Goal: Find specific page/section: Find specific page/section

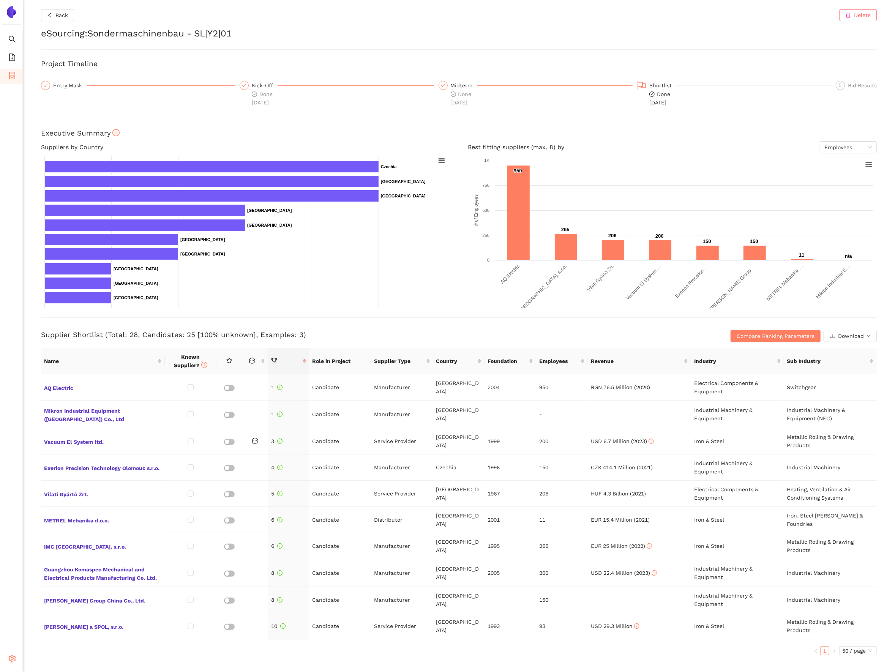
click at [16, 654] on div "Settings" at bounding box center [11, 659] width 23 height 15
click at [48, 602] on span "Internal Area" at bounding box center [55, 604] width 34 height 6
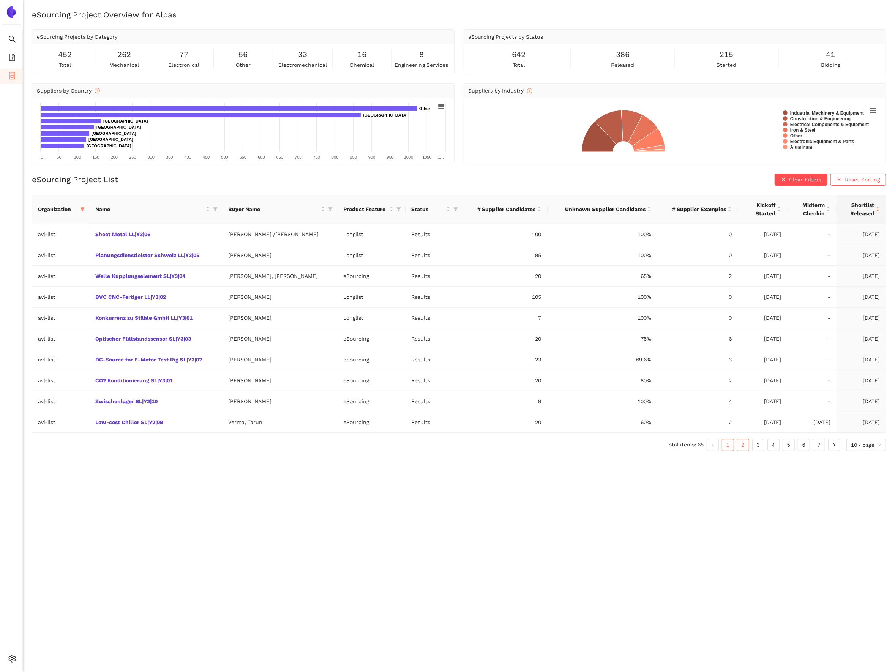
click at [747, 448] on link "2" at bounding box center [742, 444] width 11 height 11
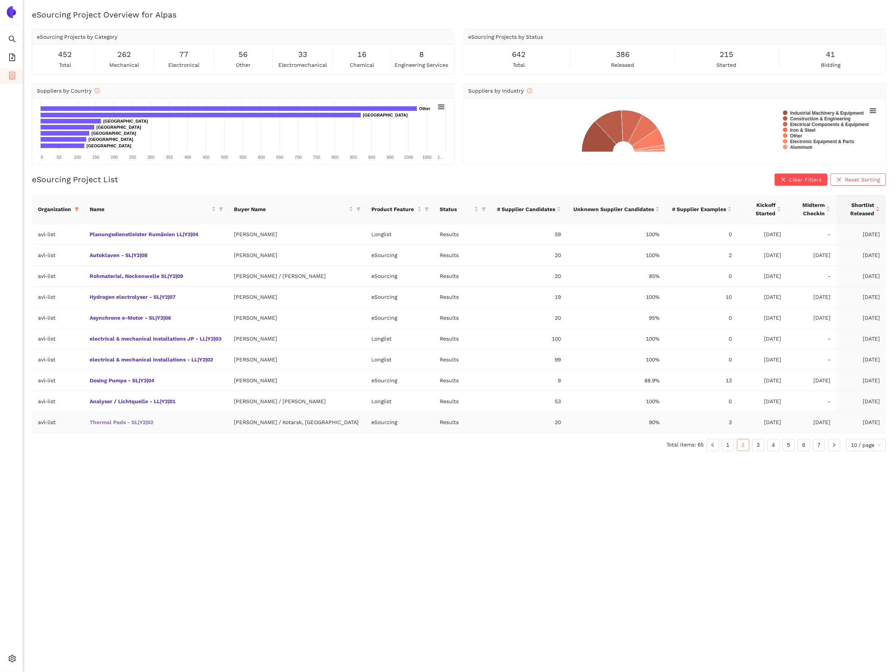
click at [0, 0] on link "Thermal Pads - SL|Y2|02" at bounding box center [0, 0] width 0 height 0
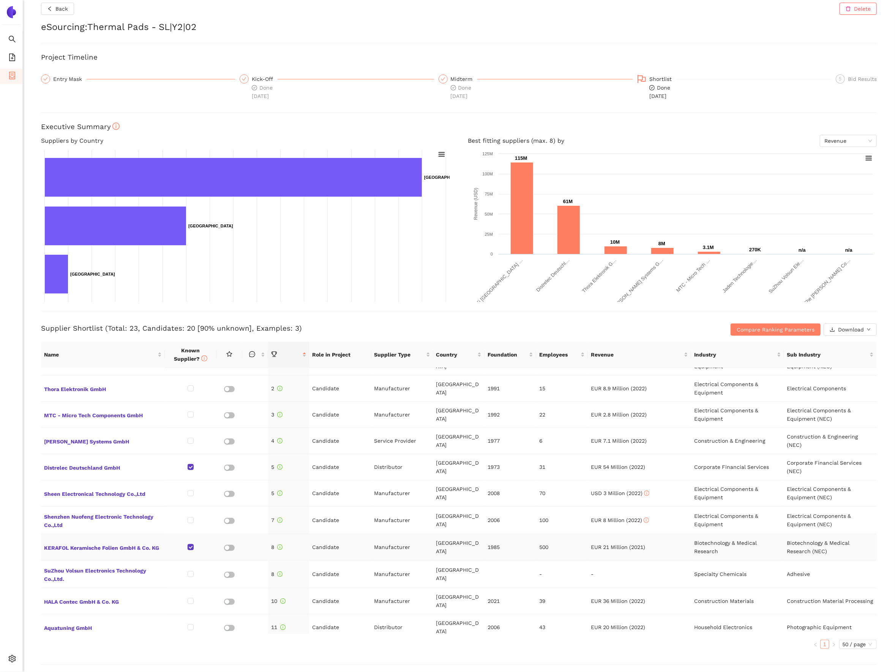
scroll to position [21, 0]
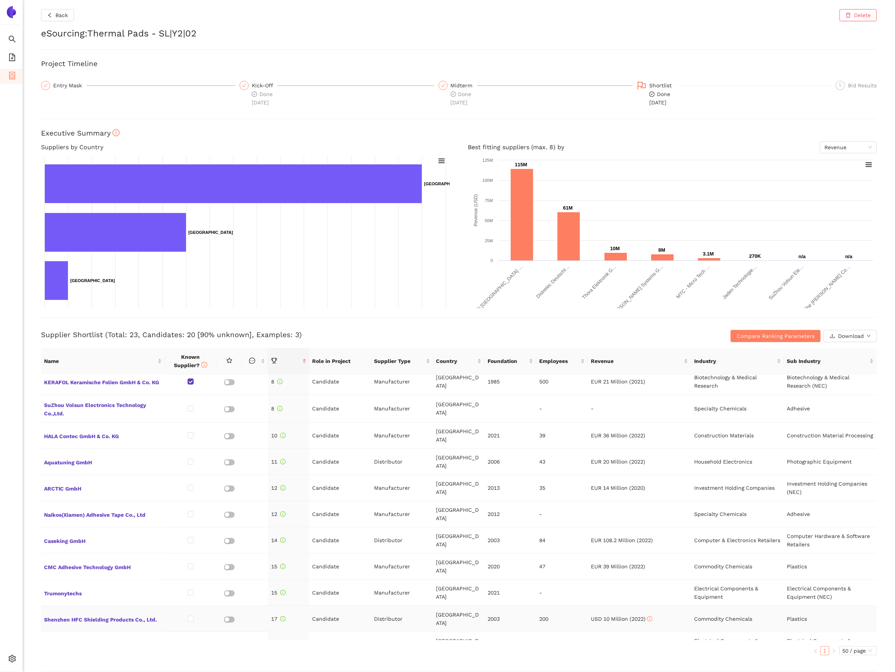
scroll to position [60, 0]
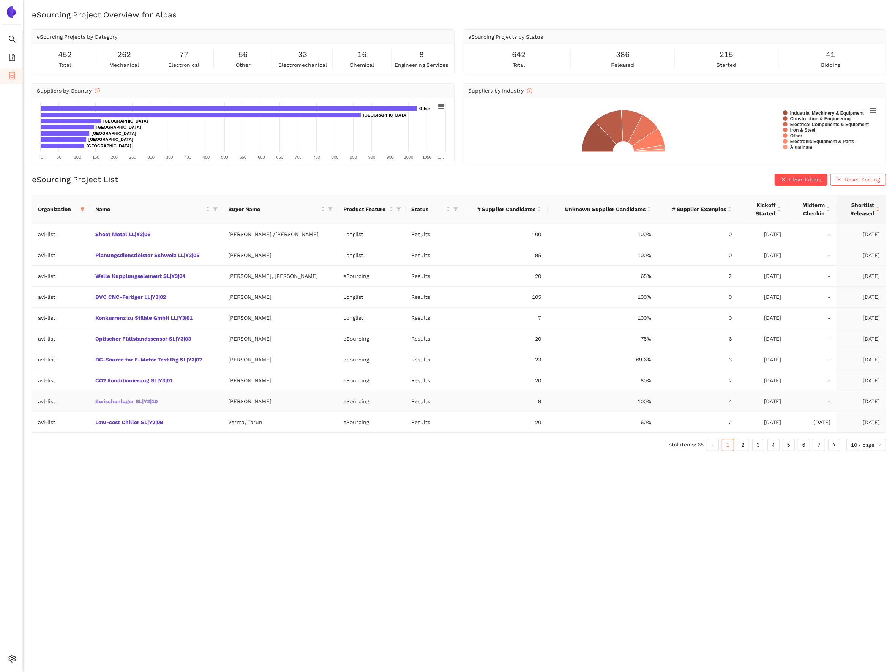
click at [0, 0] on link "Zwischenlager SL|Y2|10" at bounding box center [0, 0] width 0 height 0
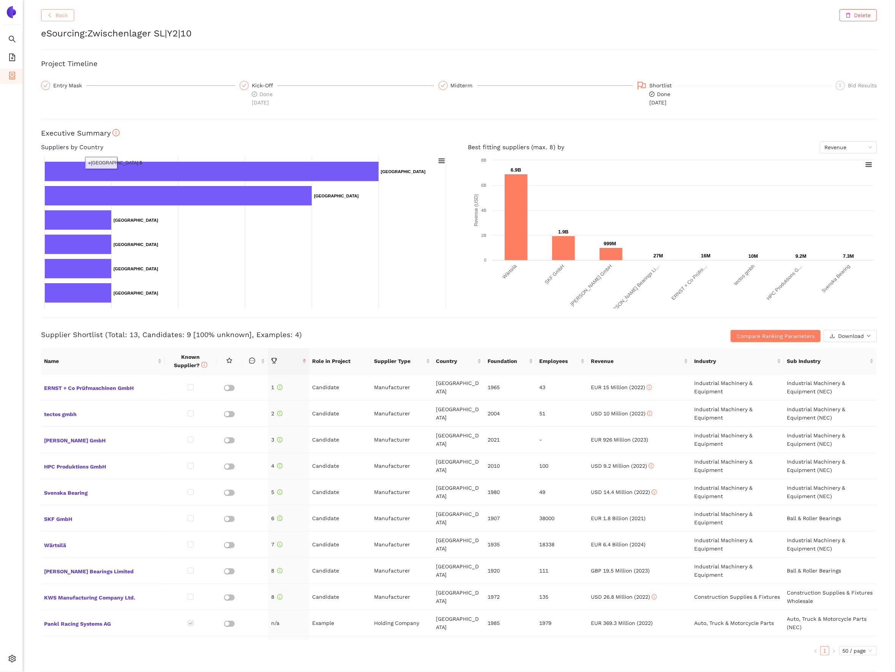
click at [57, 14] on span "Back" at bounding box center [61, 15] width 13 height 8
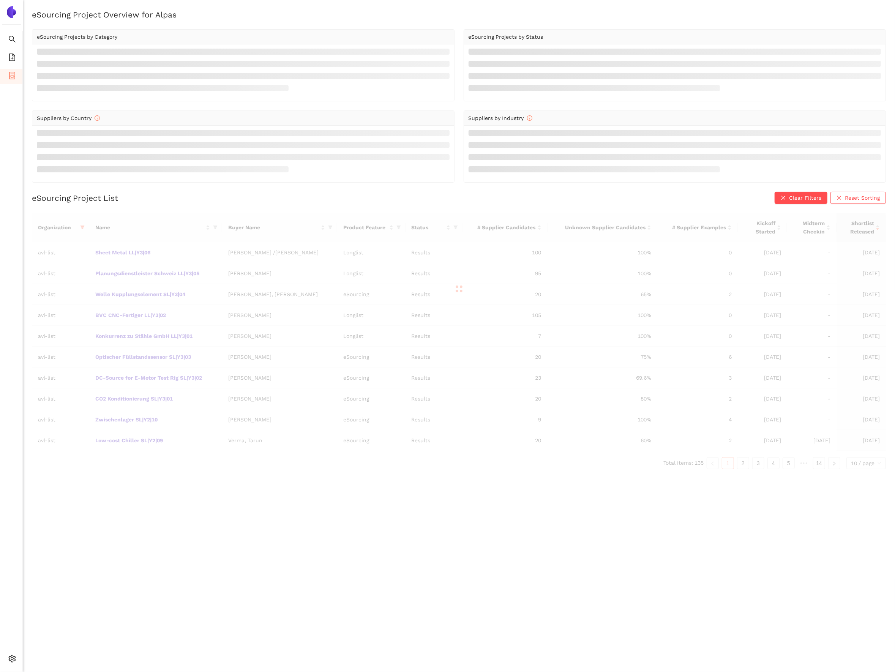
click at [180, 380] on div "Organization Name Buyer Name Product Feature Status # Supplier Candidates Unkno…" at bounding box center [459, 341] width 854 height 256
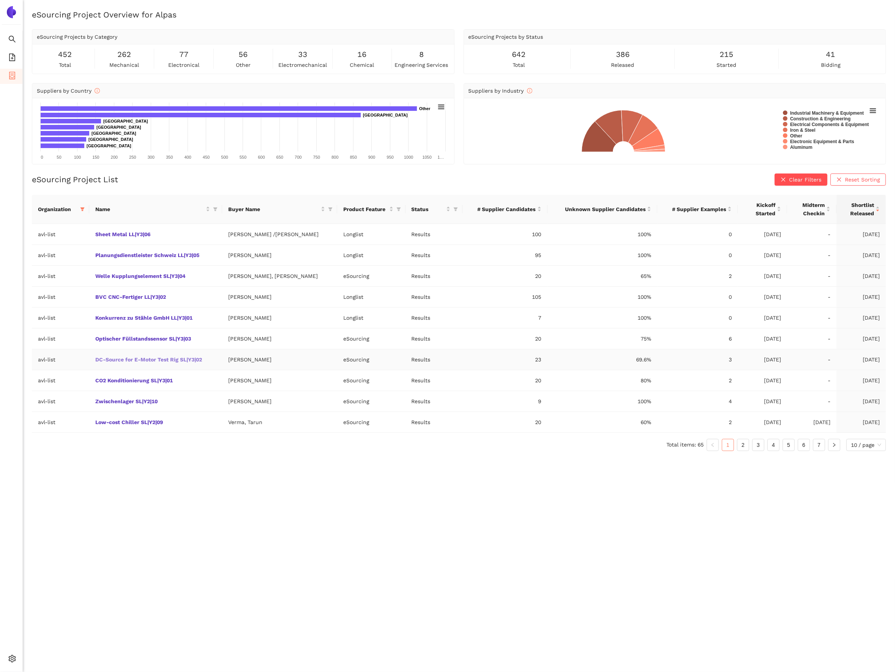
click at [0, 0] on link "DC-Source for E-Motor Test Rig SL|Y3|02" at bounding box center [0, 0] width 0 height 0
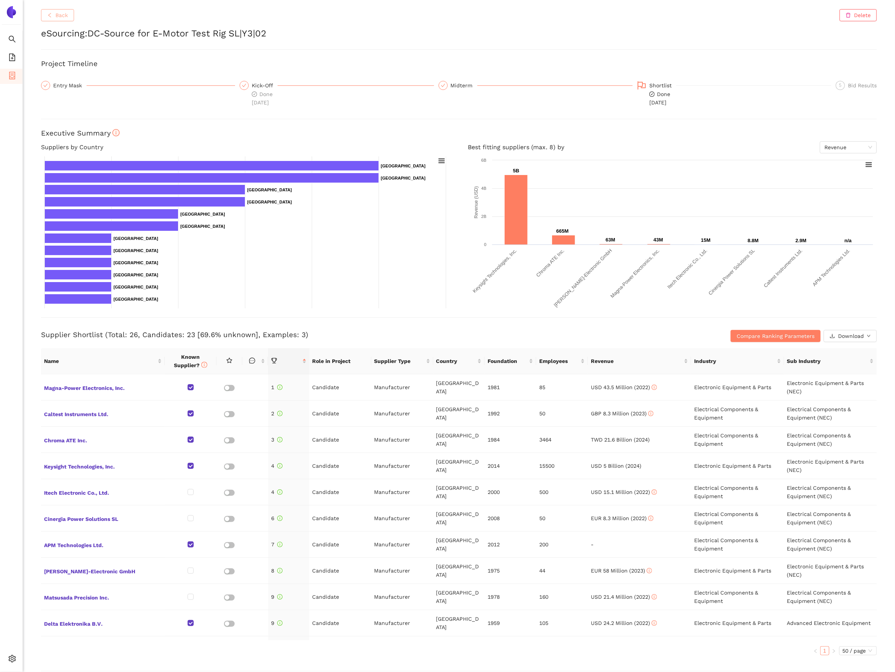
click at [62, 18] on span "Back" at bounding box center [61, 15] width 13 height 8
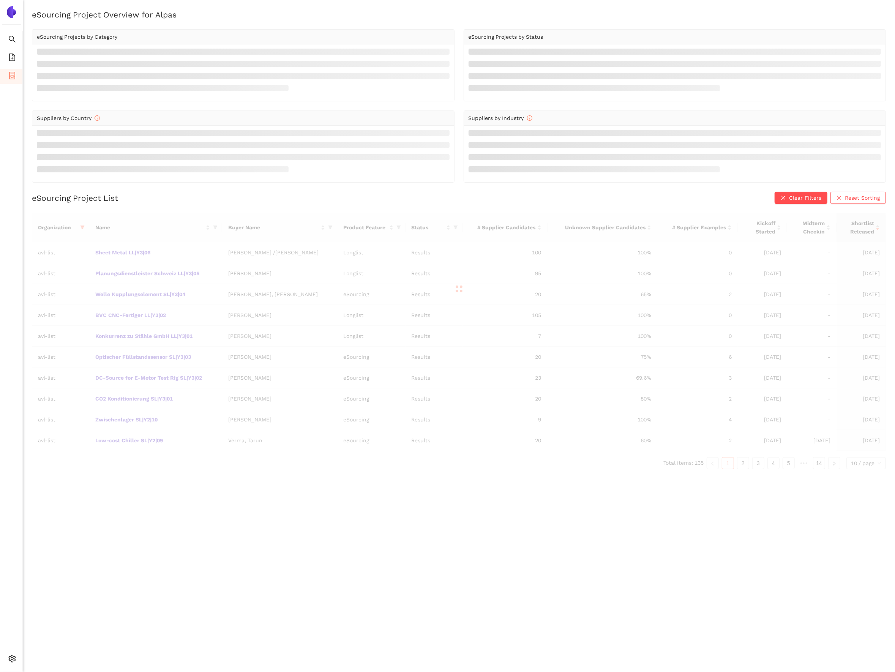
click at [176, 295] on div at bounding box center [459, 289] width 854 height 152
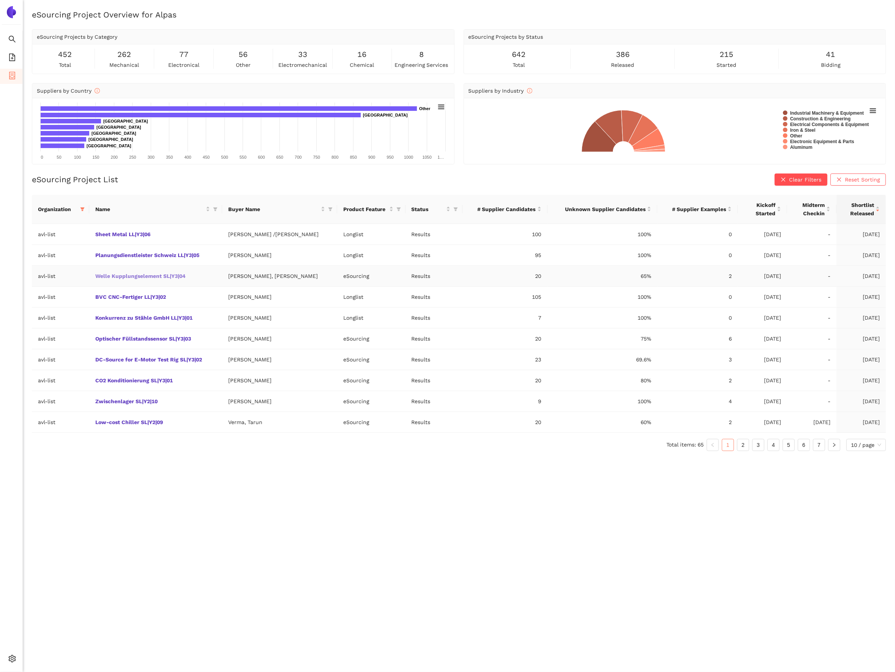
click at [0, 0] on link "Welle Kupplungselement SL|Y3|04" at bounding box center [0, 0] width 0 height 0
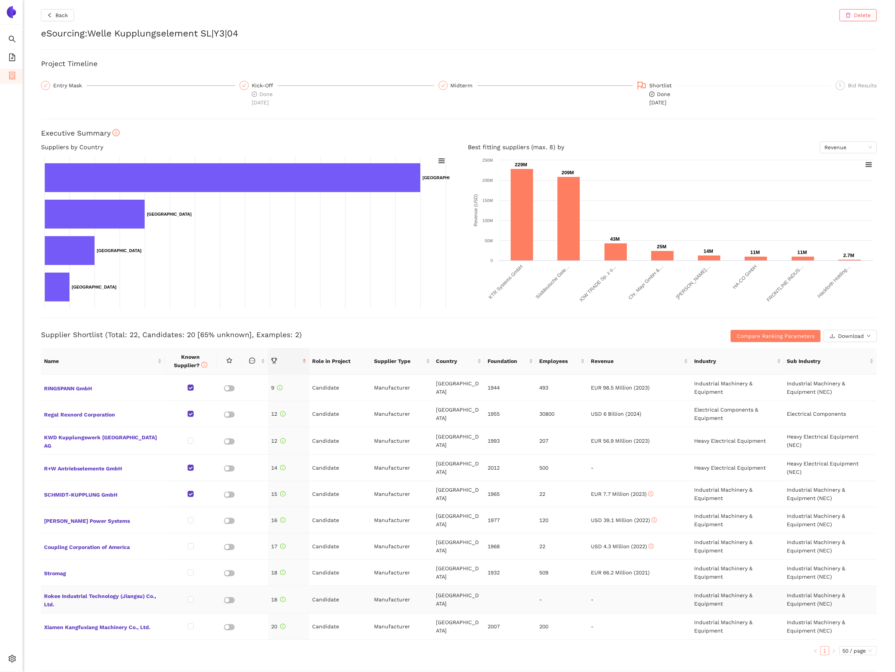
scroll to position [263, 0]
click at [64, 87] on div "Entry Mask" at bounding box center [69, 85] width 33 height 9
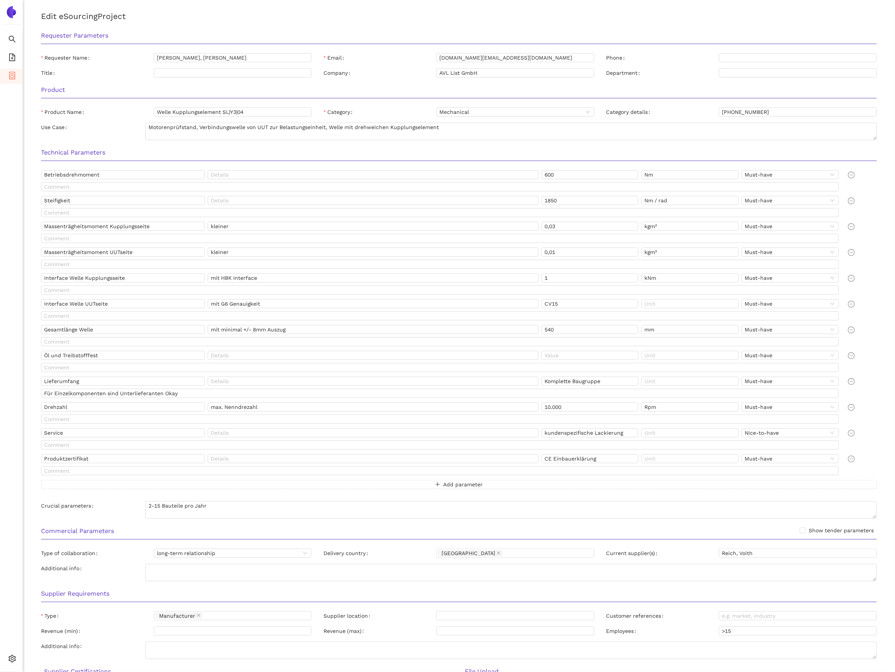
scroll to position [0, 0]
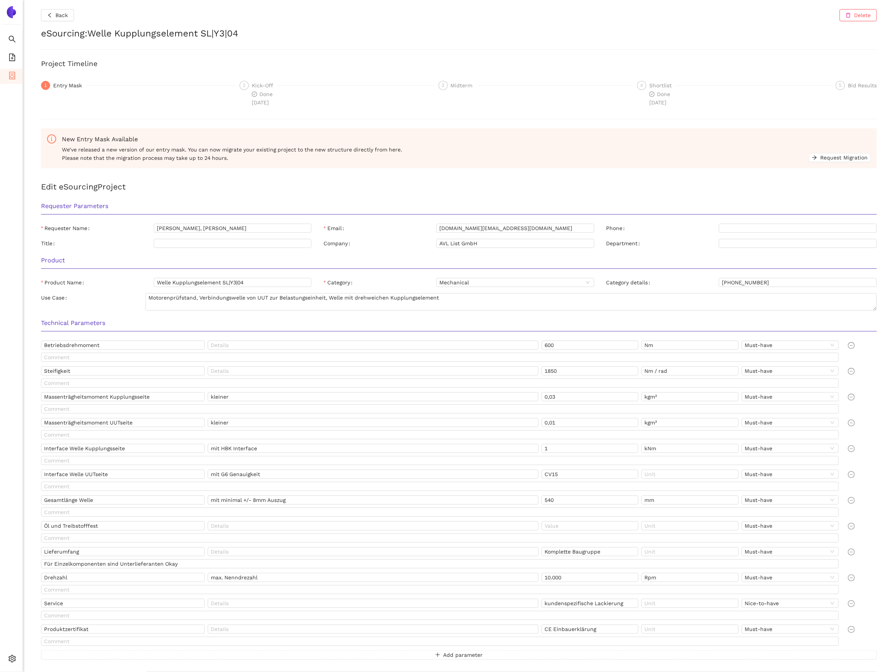
click at [631, 81] on div "3 Midterm" at bounding box center [535, 85] width 194 height 9
click at [657, 89] on div "Shortlist" at bounding box center [662, 85] width 27 height 9
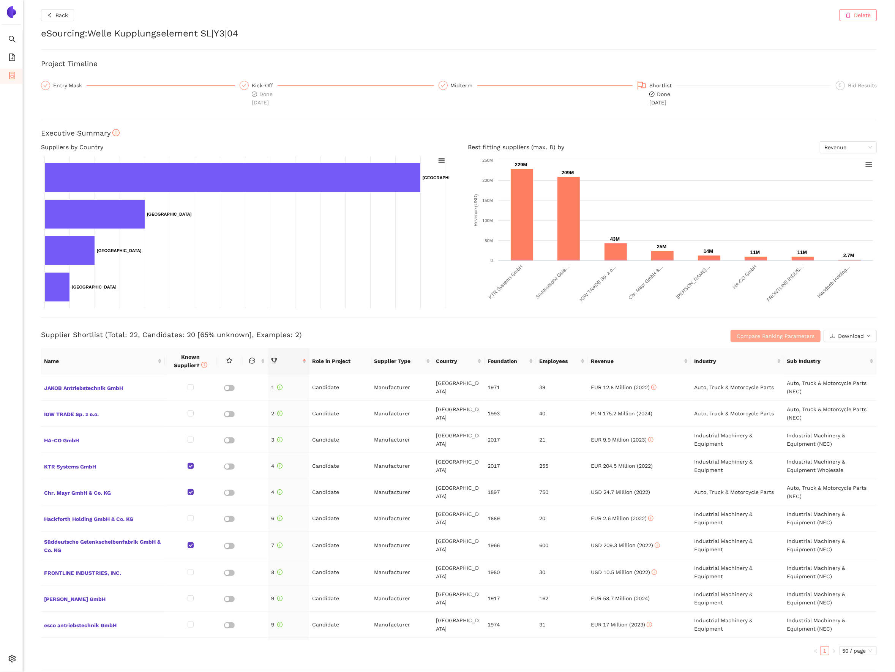
click at [767, 334] on span "Compare Ranking Parameters" at bounding box center [775, 336] width 78 height 8
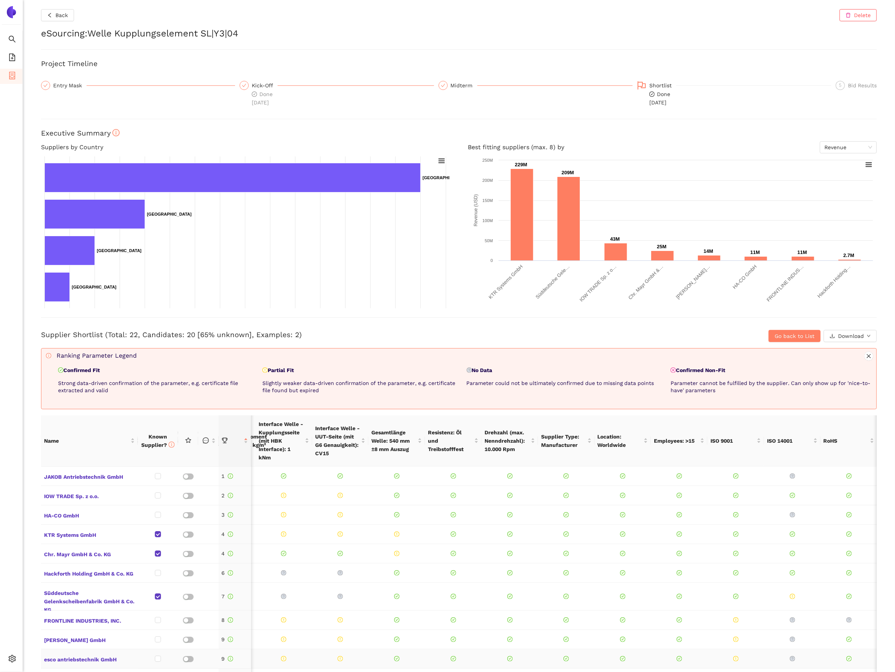
scroll to position [196, 447]
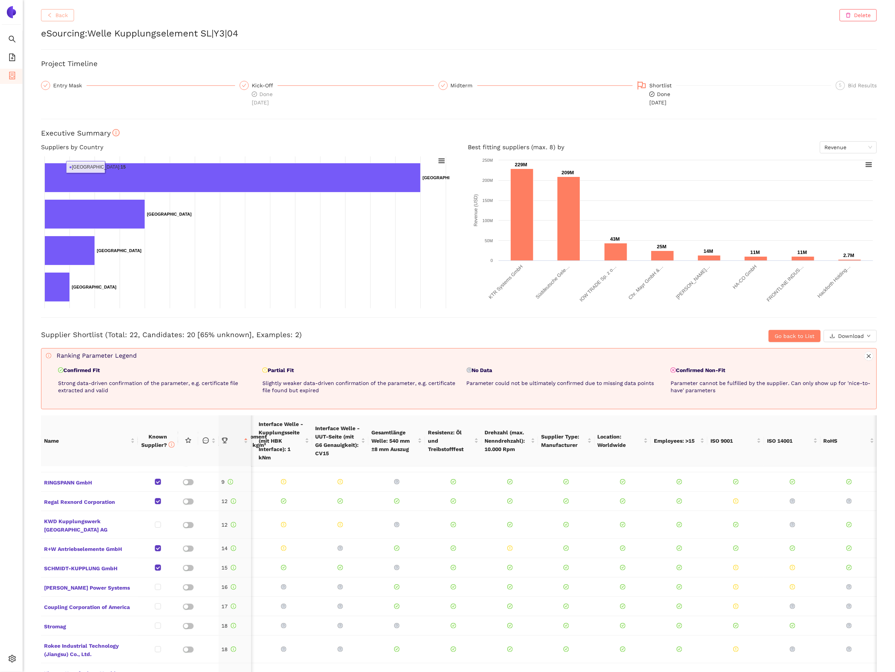
click at [61, 16] on span "Back" at bounding box center [61, 15] width 13 height 8
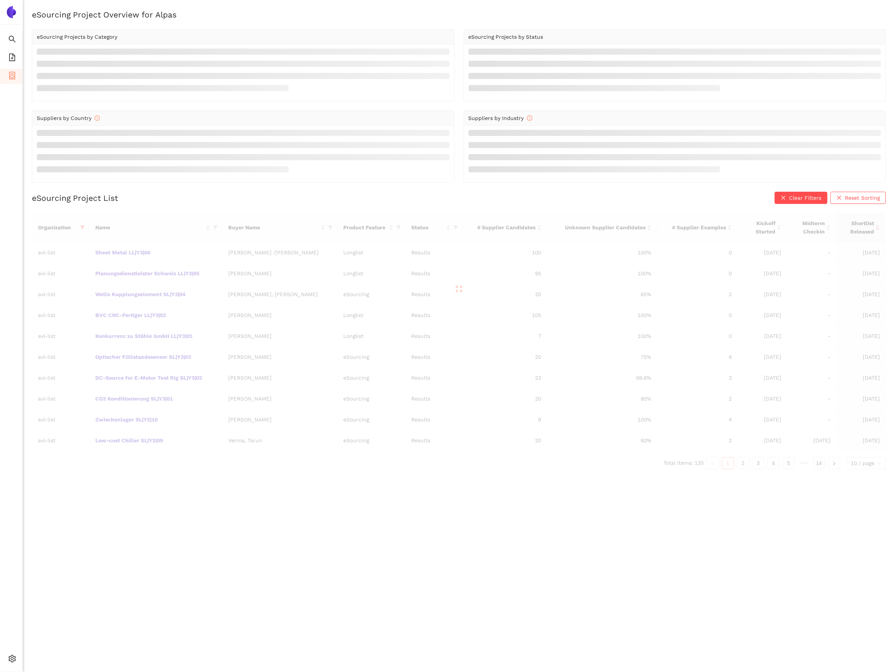
click at [137, 401] on div "Organization Name Buyer Name Product Feature Status # Supplier Candidates Unkno…" at bounding box center [459, 341] width 854 height 256
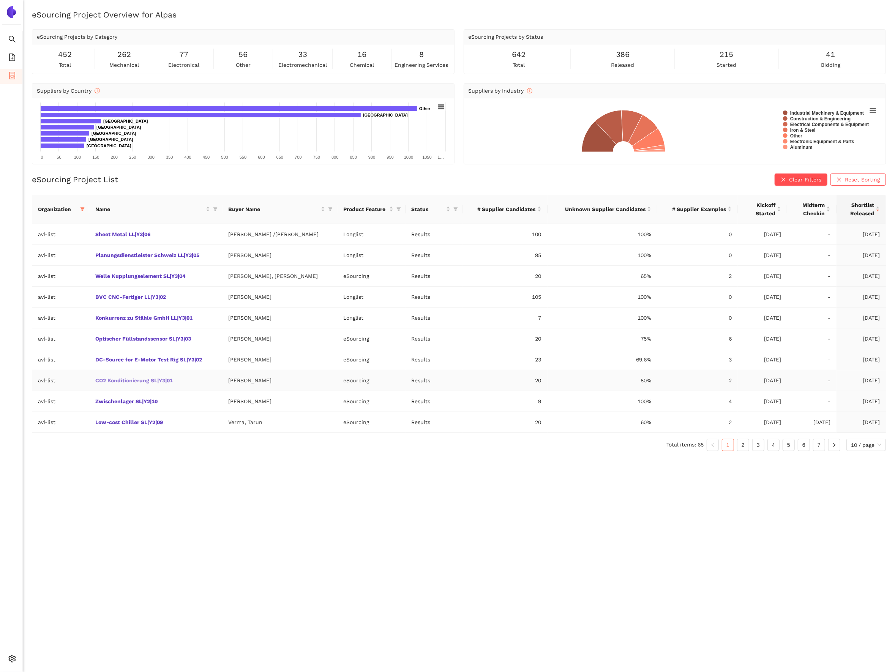
click at [0, 0] on link "CO2 Konditionierung SL|Y3|01" at bounding box center [0, 0] width 0 height 0
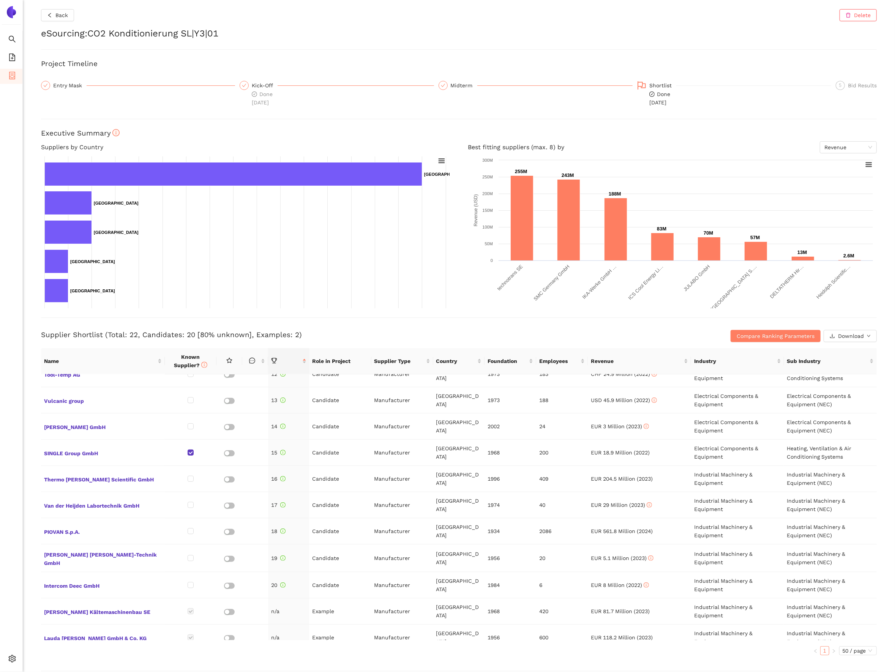
scroll to position [313, 0]
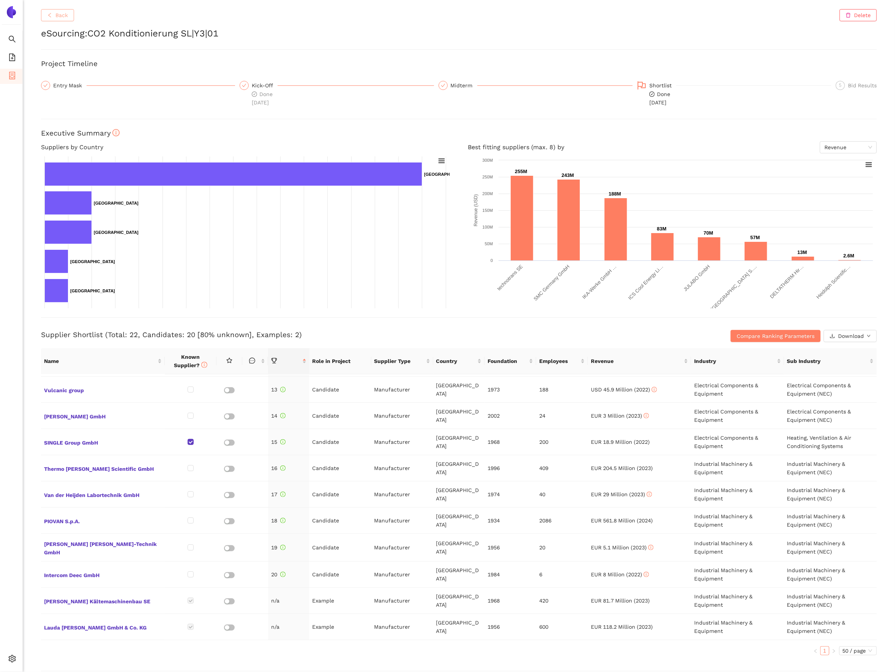
click at [73, 13] on button "Back" at bounding box center [57, 15] width 33 height 12
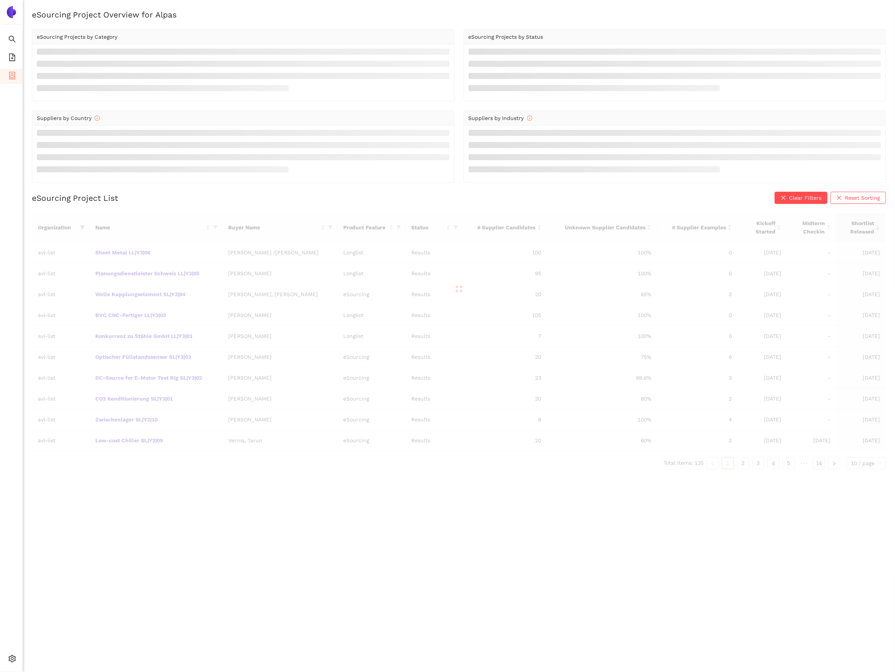
click at [151, 459] on div "Organization Name Buyer Name Product Feature Status # Supplier Candidates Unkno…" at bounding box center [459, 341] width 854 height 256
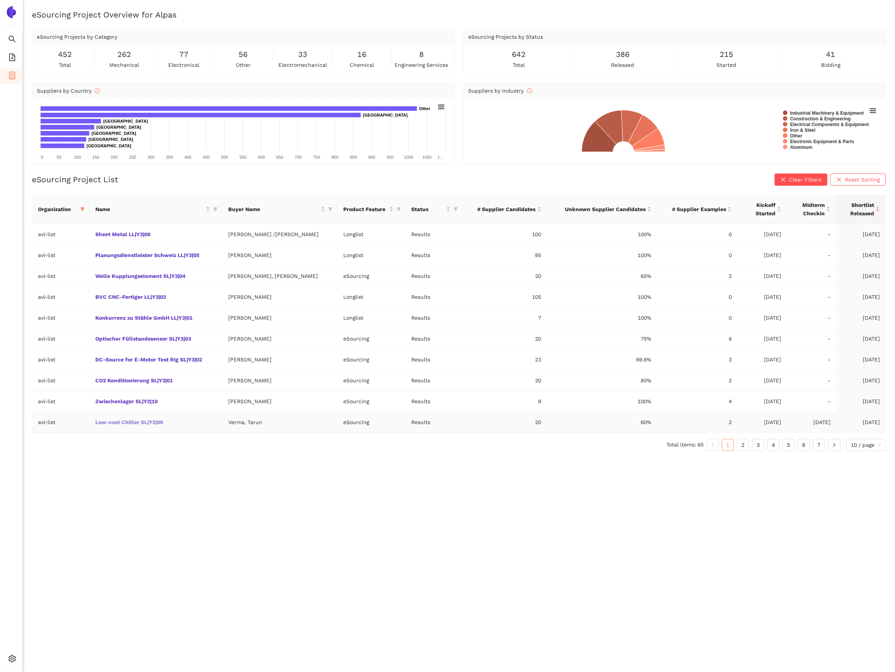
click at [0, 0] on link "Low-cost Chiller SL|Y2|09" at bounding box center [0, 0] width 0 height 0
